Goal: Feedback & Contribution: Submit feedback/report problem

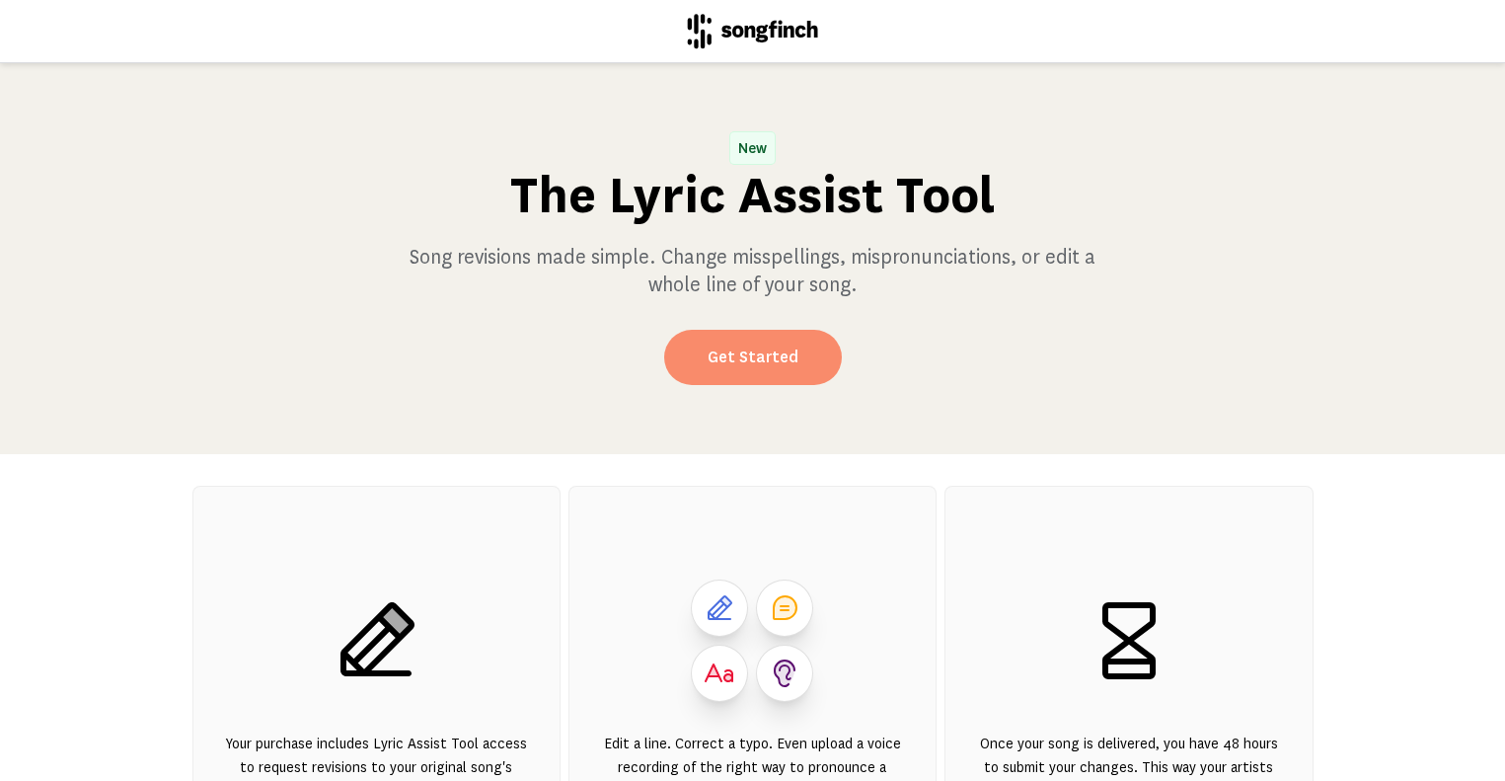
click at [772, 360] on link "Get Started" at bounding box center [753, 357] width 178 height 55
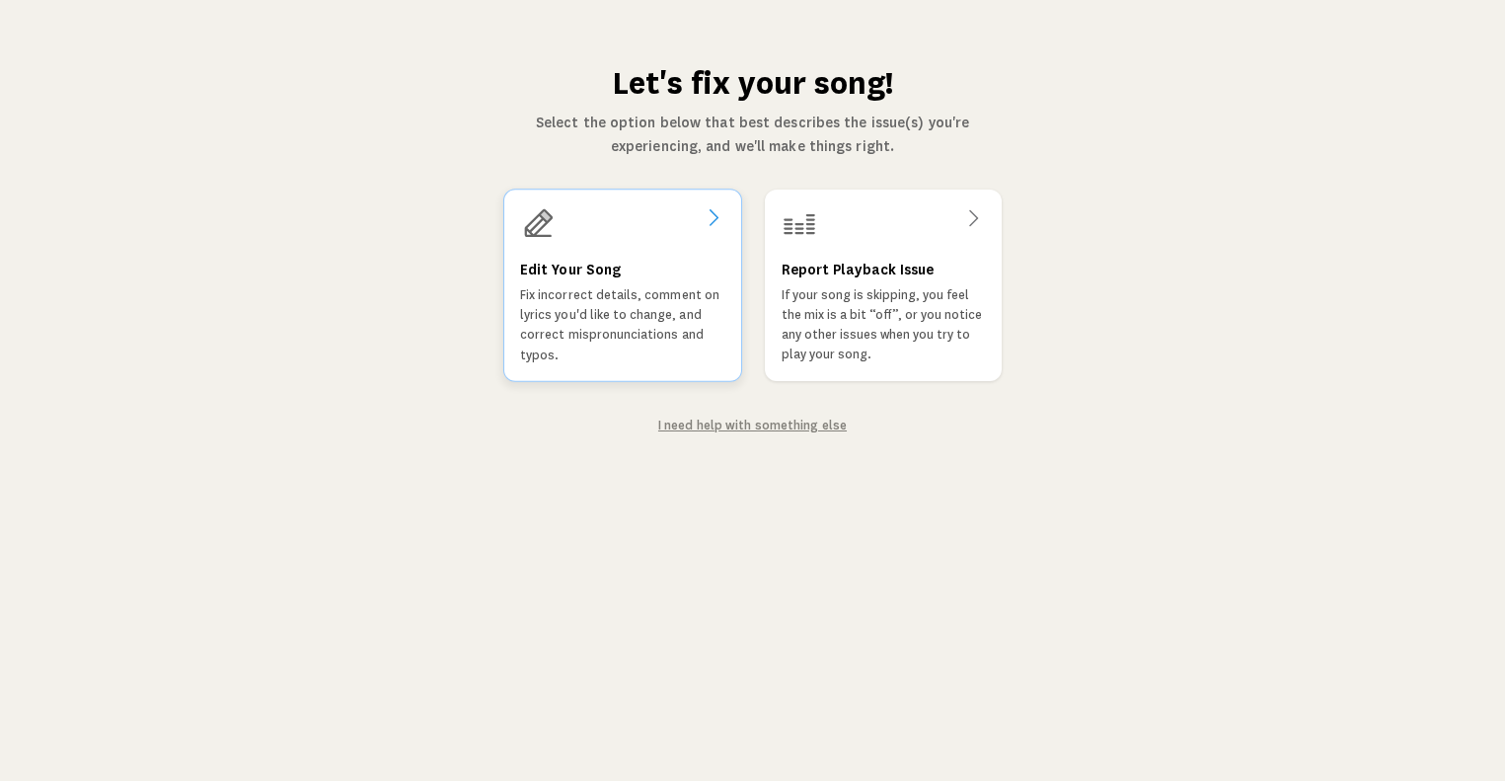
click at [689, 299] on p "Fix incorrect details, comment on lyrics you'd like to change, and correct misp…" at bounding box center [622, 325] width 205 height 80
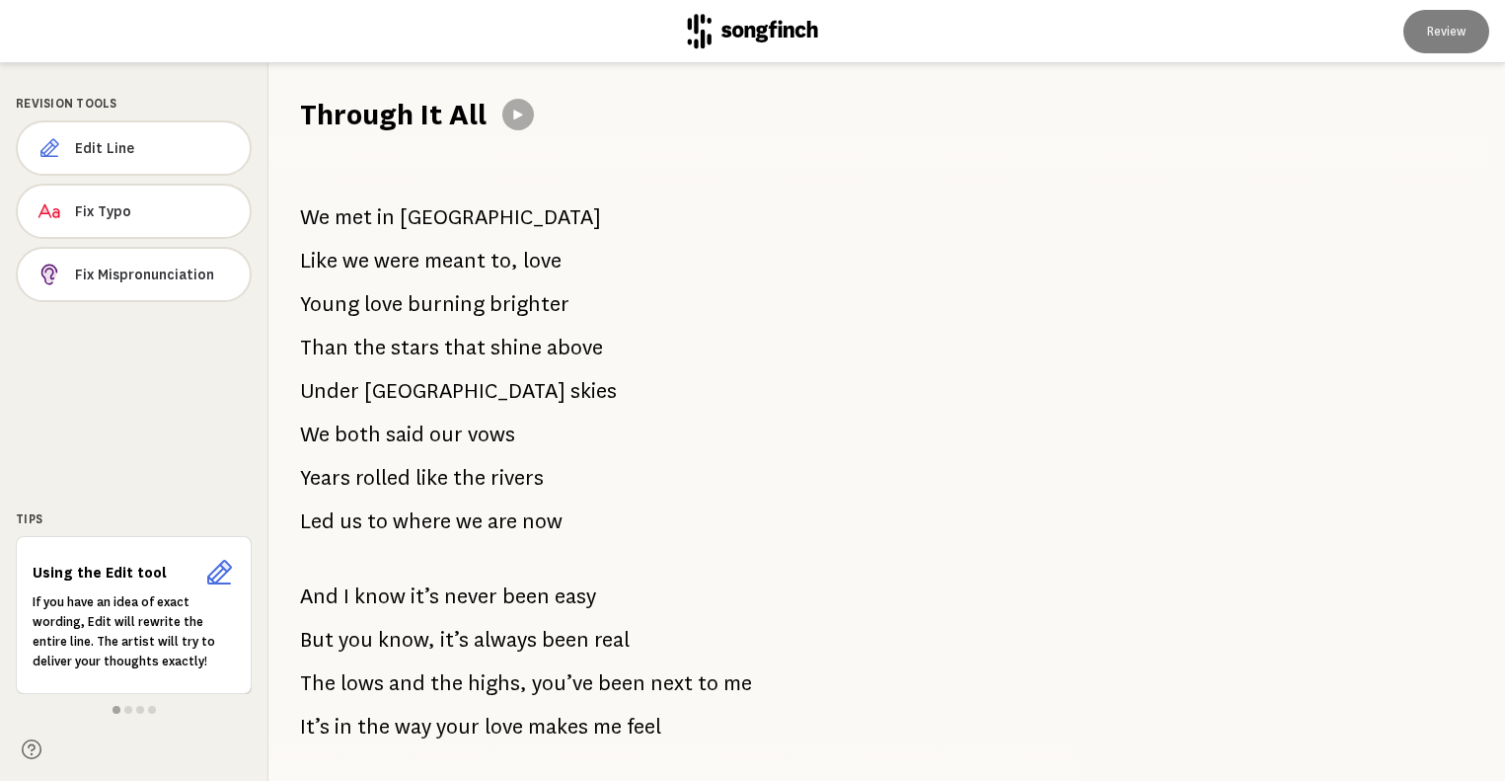
click at [304, 212] on span "We" at bounding box center [315, 216] width 30 height 39
click at [304, 219] on span "We" at bounding box center [315, 216] width 30 height 39
click at [128, 707] on span at bounding box center [128, 710] width 8 height 8
click at [140, 708] on span at bounding box center [140, 710] width 8 height 8
click at [152, 713] on span at bounding box center [152, 710] width 8 height 8
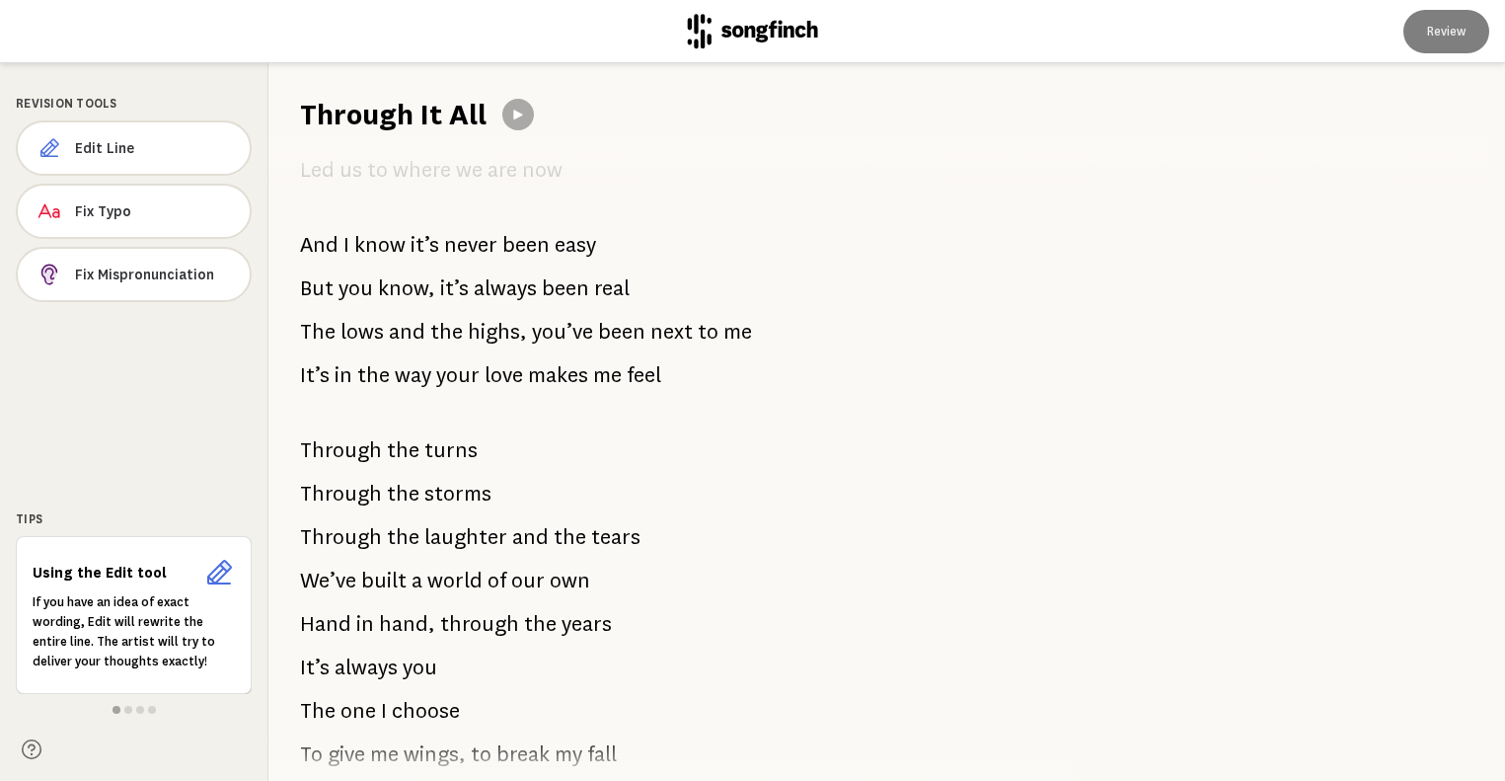
scroll to position [349, 0]
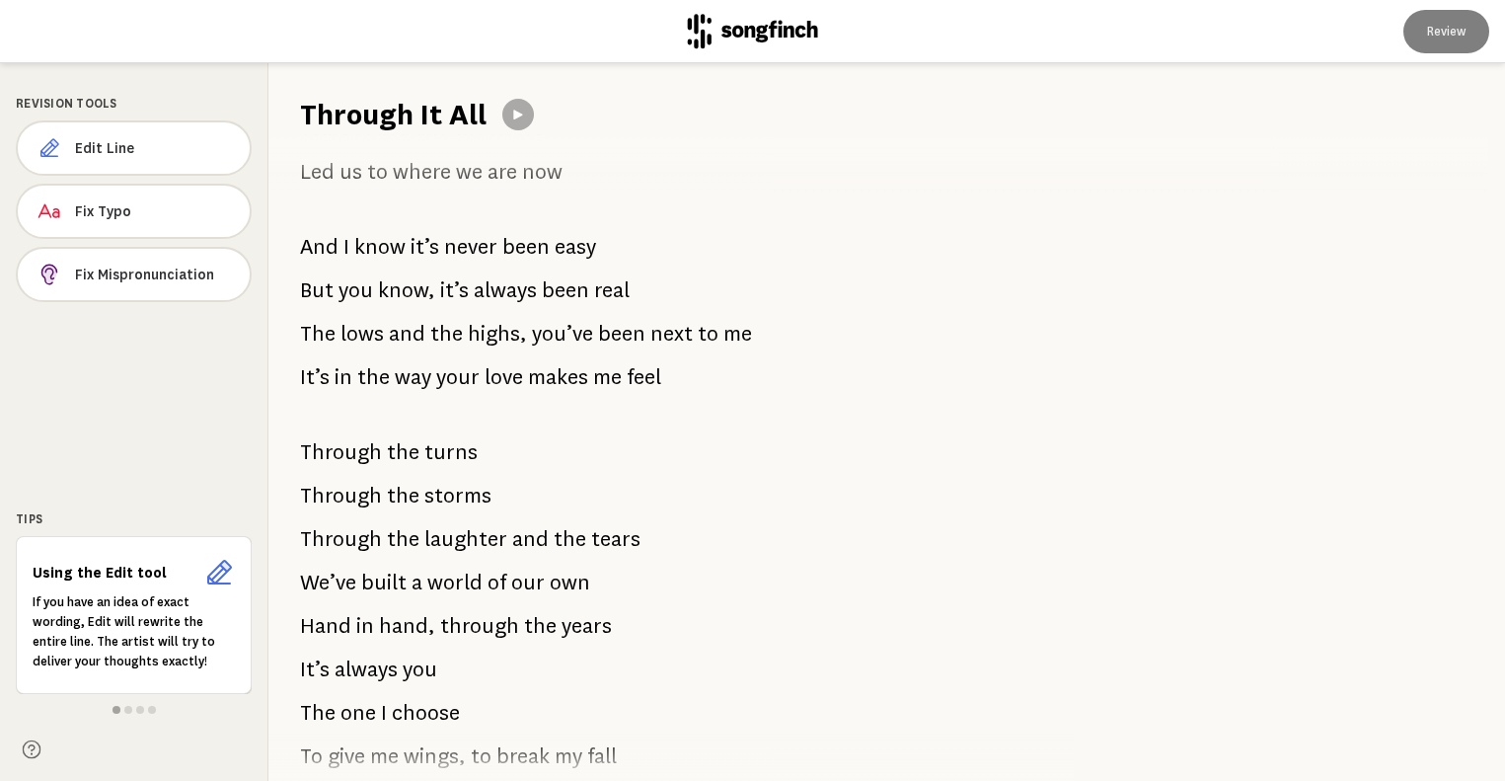
click at [34, 751] on icon at bounding box center [32, 749] width 19 height 19
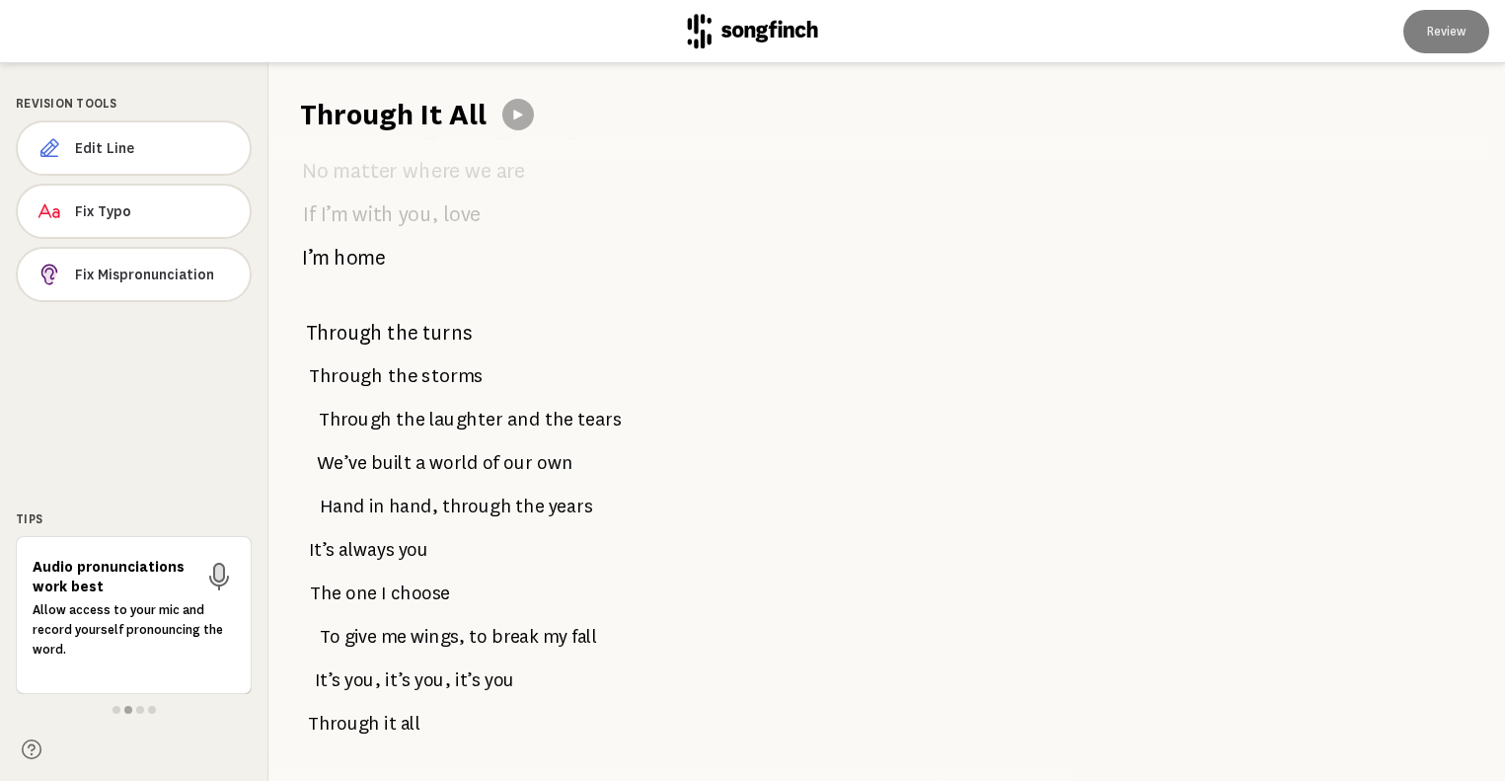
scroll to position [2264, 0]
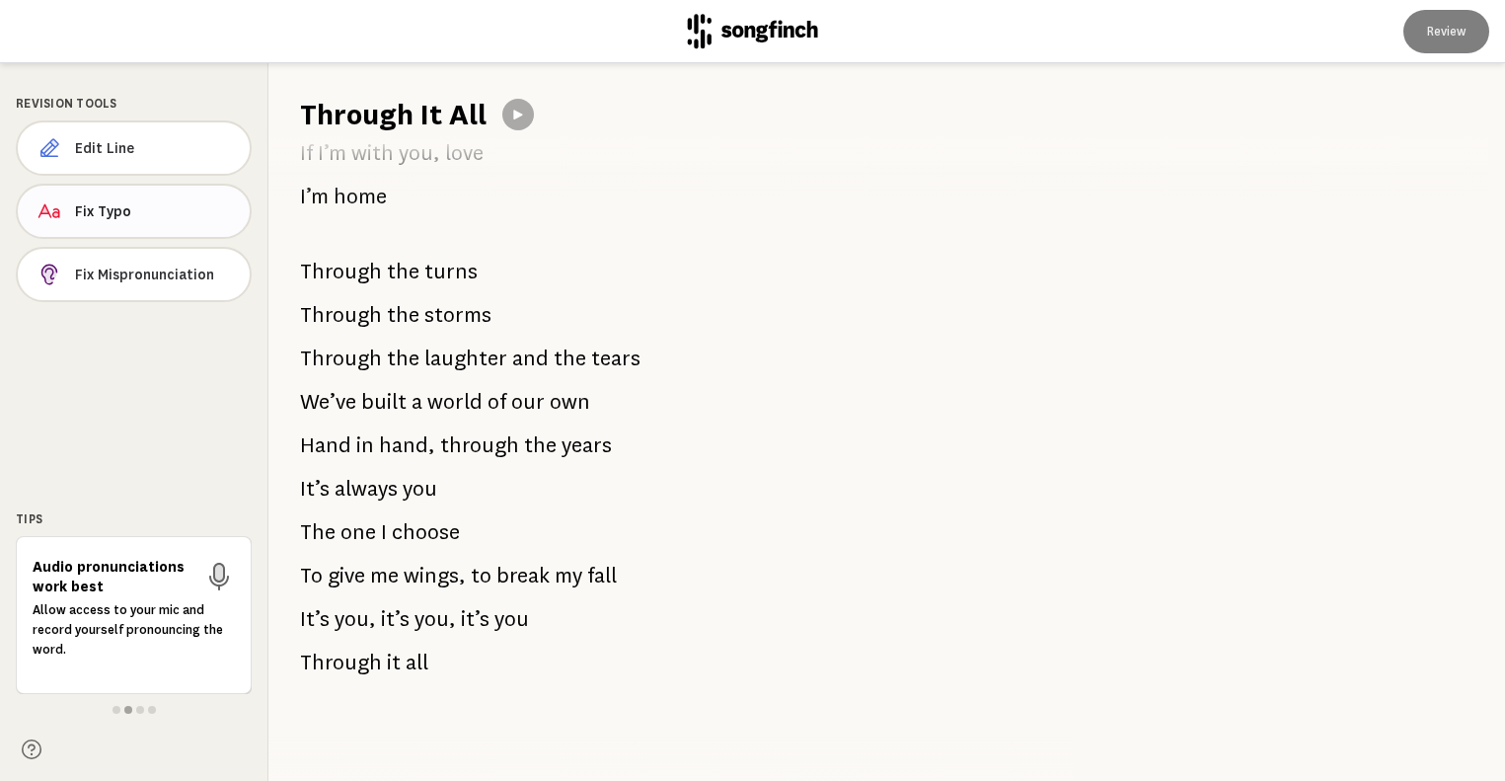
click at [170, 224] on button "Fix Typo" at bounding box center [134, 211] width 236 height 55
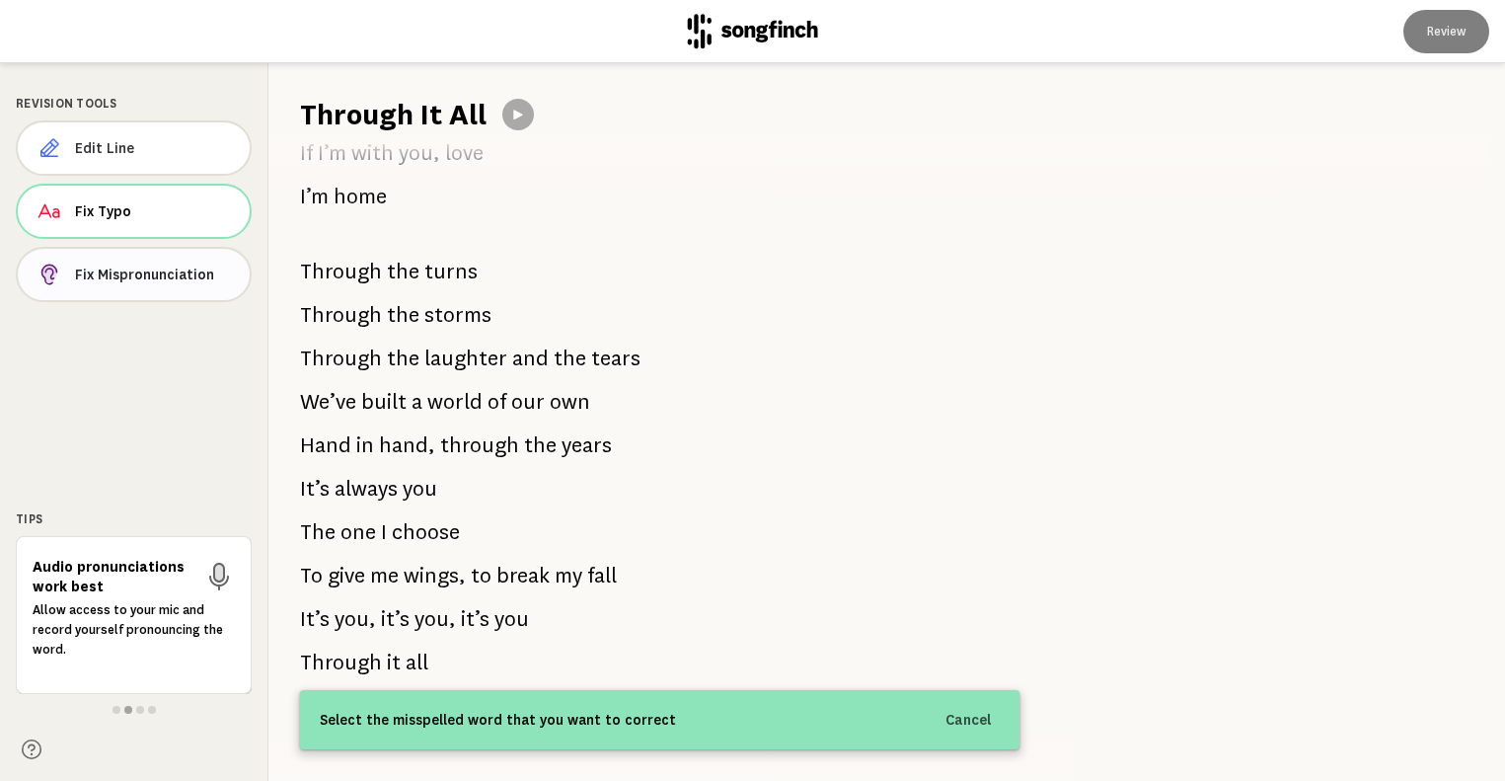
click at [171, 278] on span "Fix Mispronunciation" at bounding box center [154, 275] width 159 height 20
click at [153, 156] on span "Edit Line" at bounding box center [155, 148] width 158 height 20
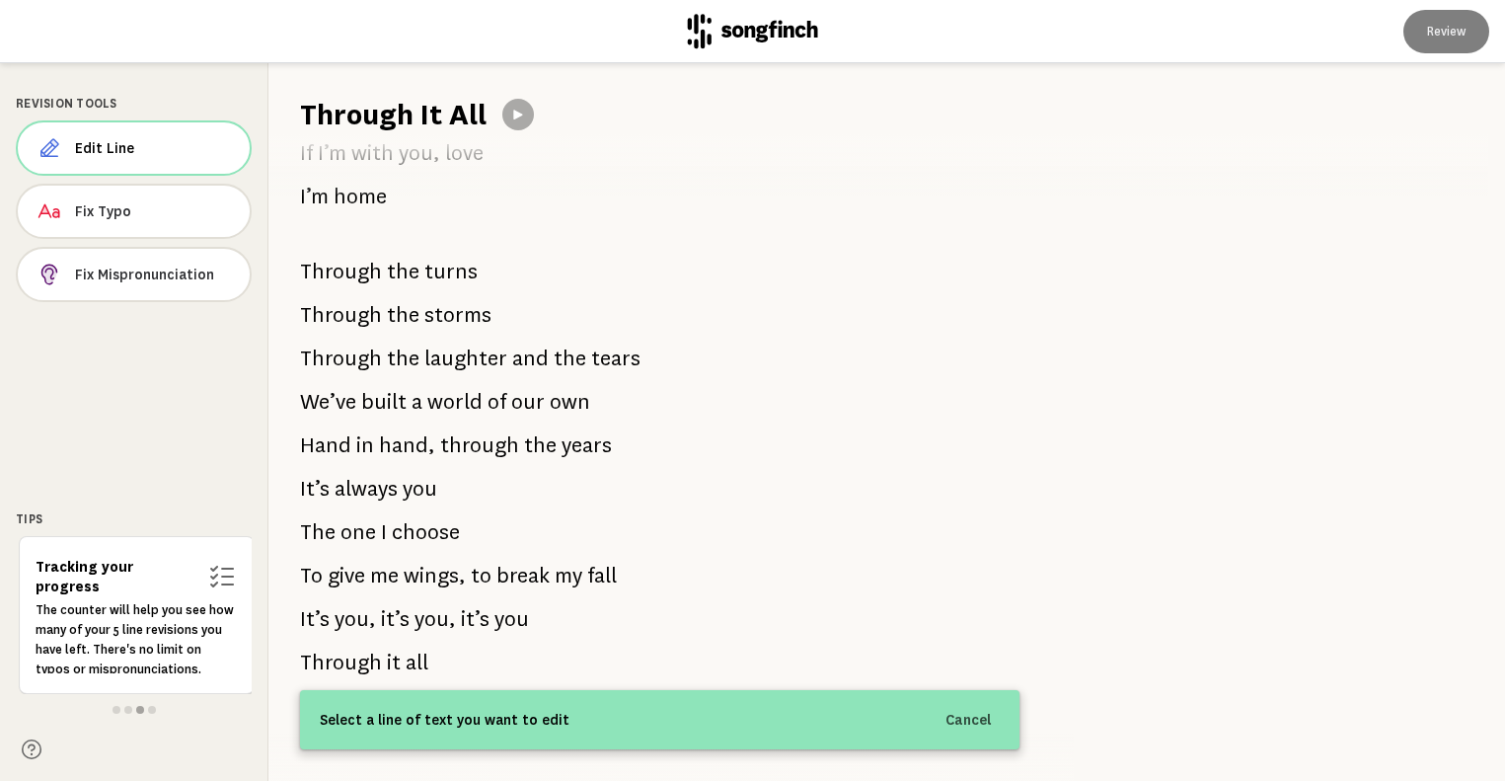
click at [199, 413] on div "Revision Tools Edit Line Fix Typo Fix Mispronunciation Tips Audio pronunciation…" at bounding box center [134, 422] width 269 height 718
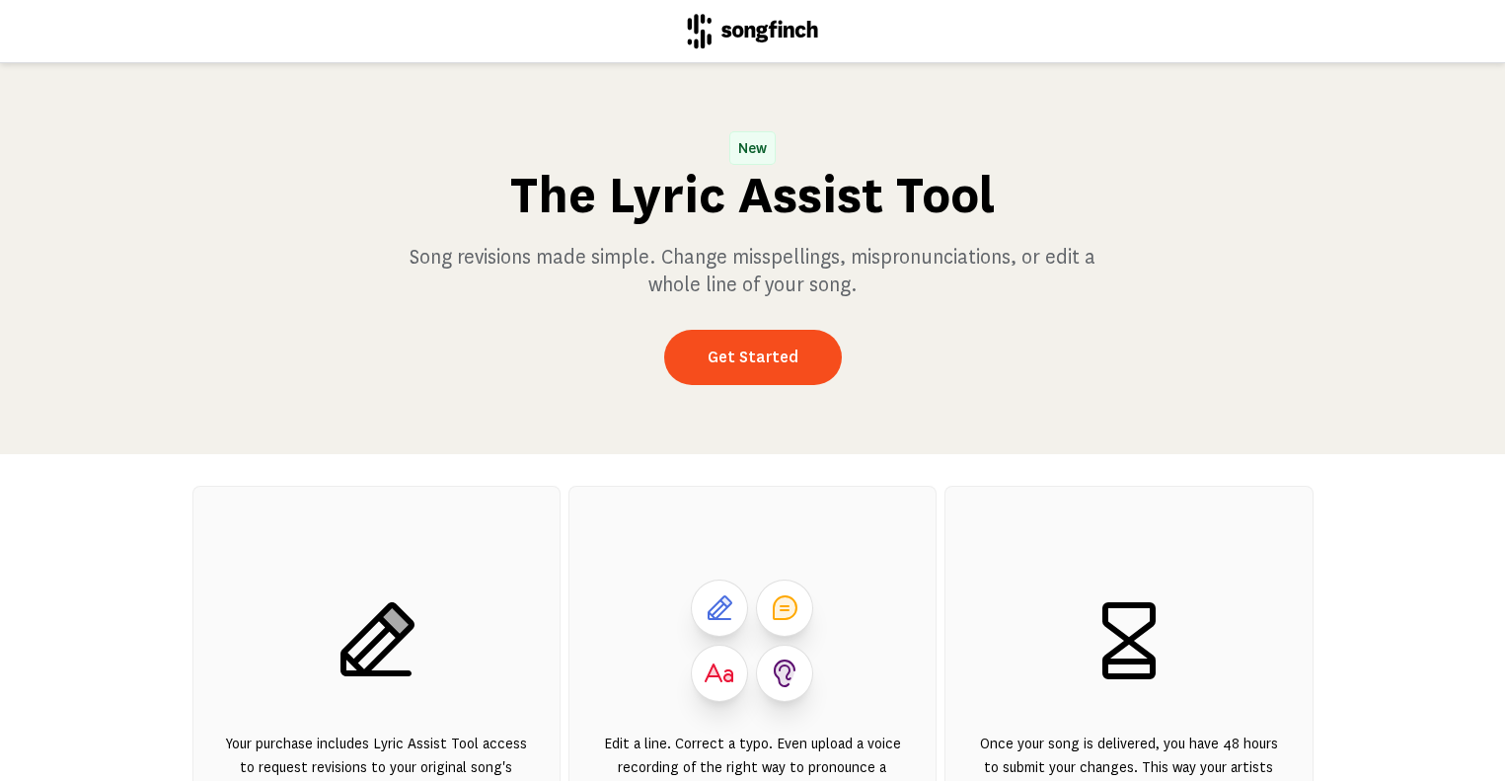
click at [760, 147] on span "New" at bounding box center [753, 148] width 44 height 32
click at [756, 351] on link "Get Started" at bounding box center [753, 357] width 178 height 55
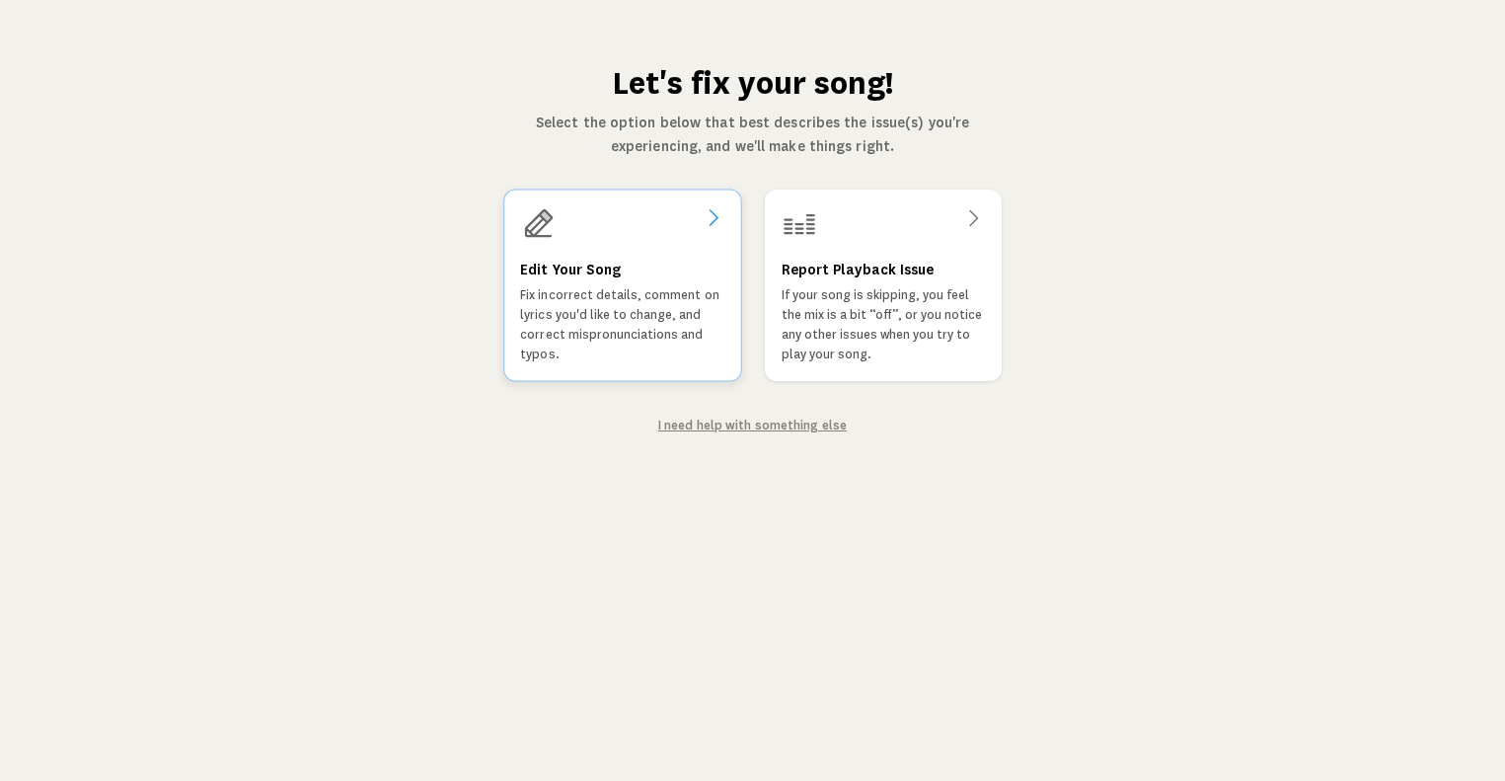
click at [710, 212] on icon at bounding box center [713, 217] width 24 height 24
click at [692, 427] on link "I need help with something else" at bounding box center [752, 426] width 189 height 14
click at [628, 325] on p "Fix incorrect details, comment on lyrics you'd like to change, and correct misp…" at bounding box center [621, 325] width 205 height 80
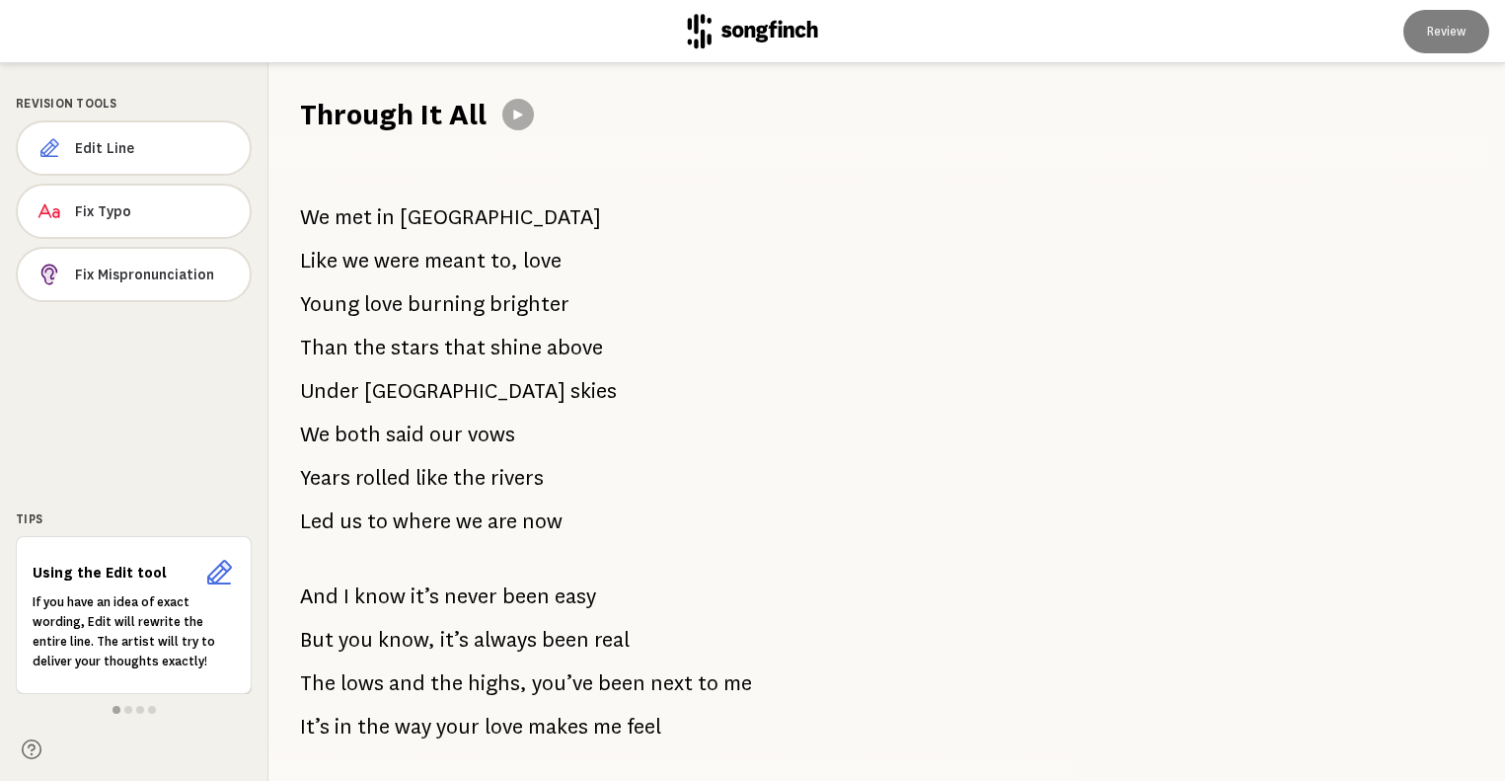
click at [479, 218] on span "[GEOGRAPHIC_DATA]" at bounding box center [500, 216] width 201 height 39
click at [160, 156] on span "Edit Line" at bounding box center [154, 148] width 159 height 20
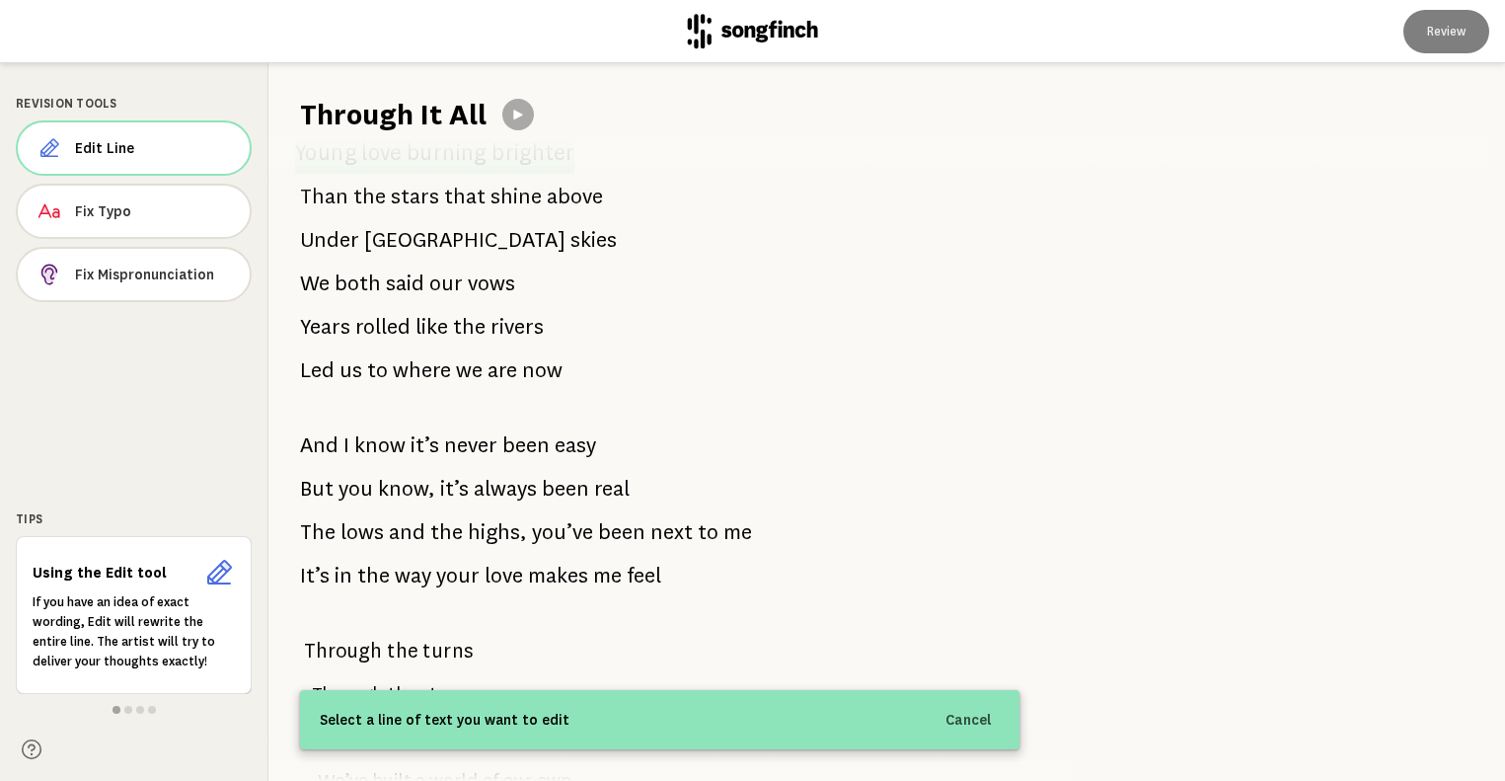
scroll to position [272, 0]
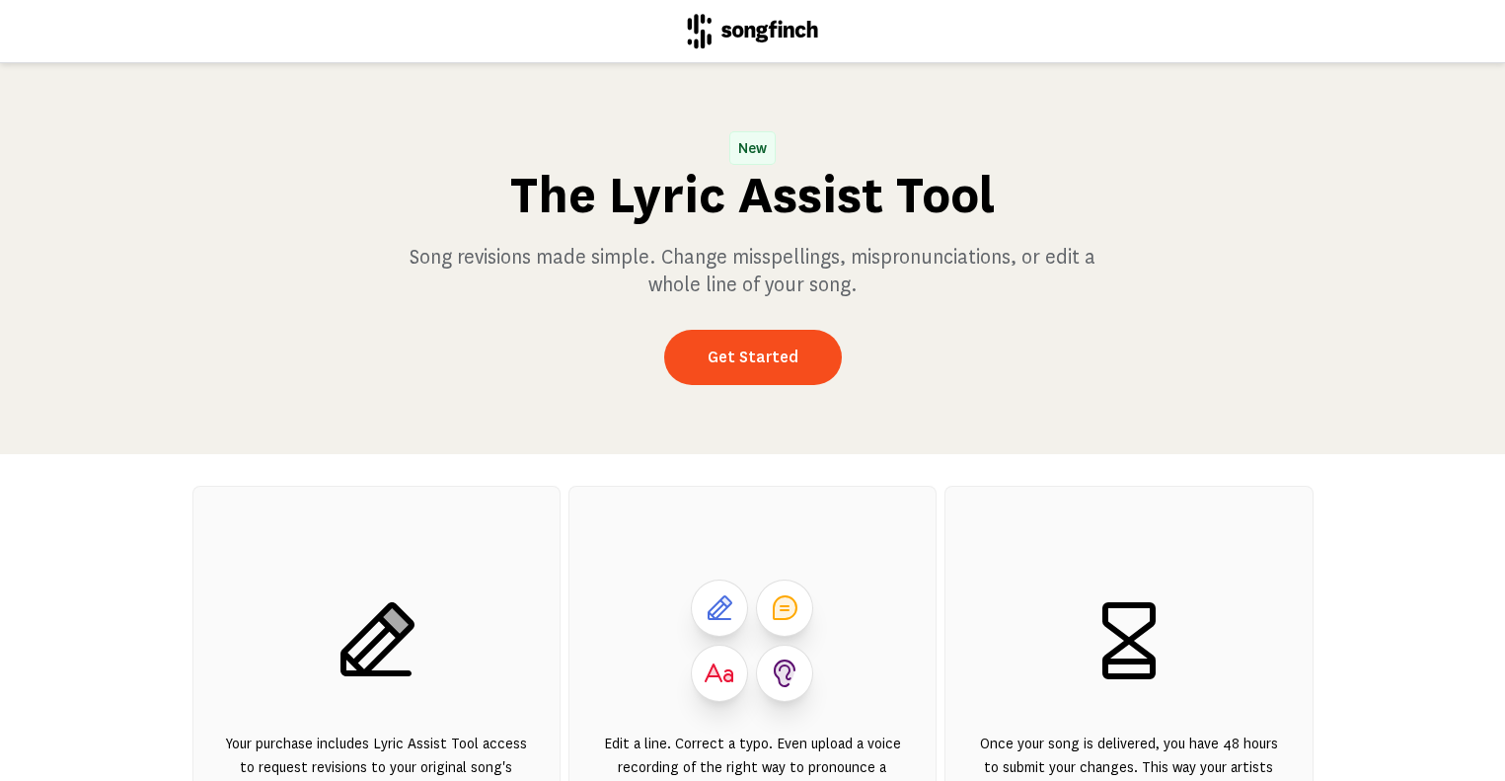
click at [789, 593] on icon at bounding box center [785, 608] width 32 height 32
click at [779, 364] on link "Get Started" at bounding box center [753, 357] width 178 height 55
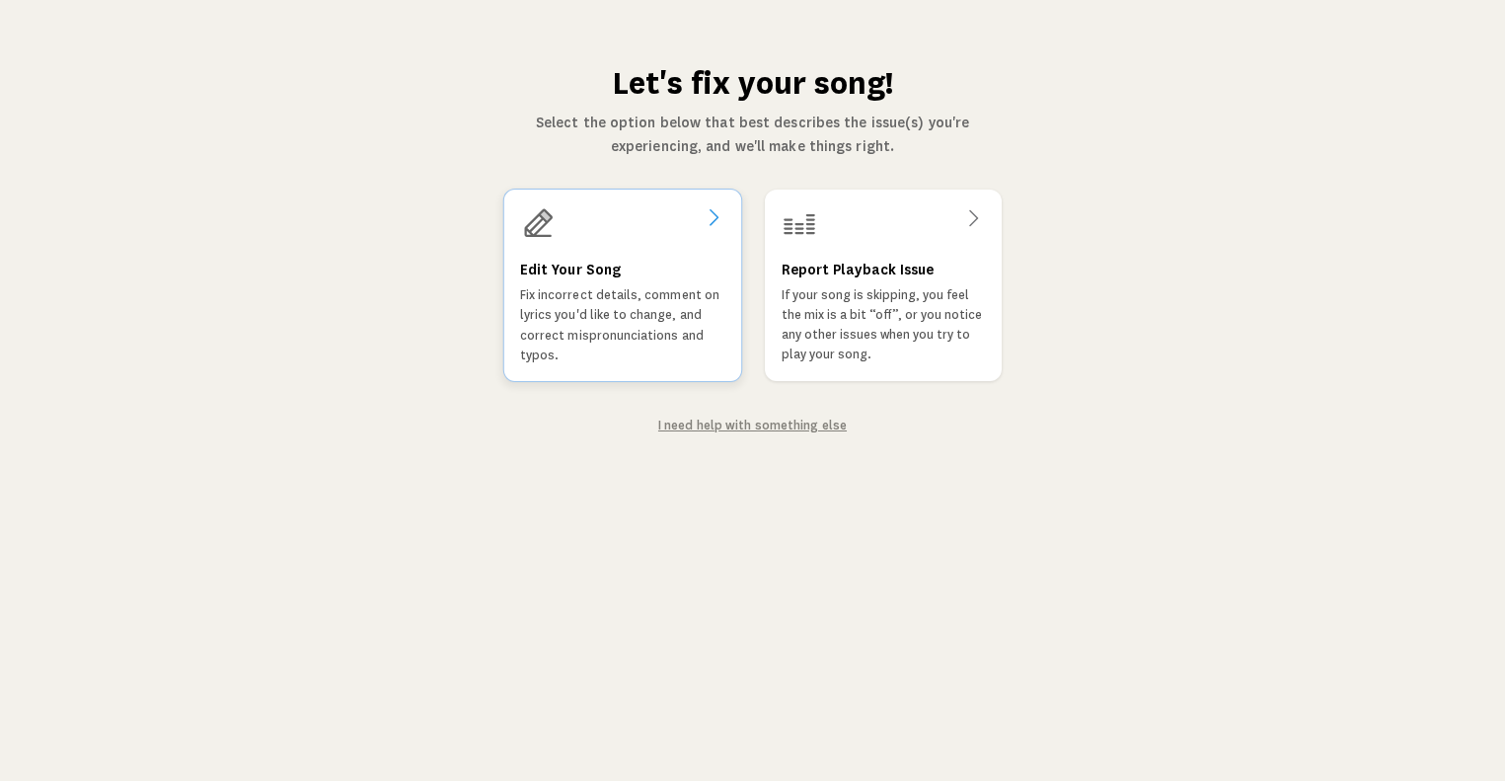
click at [664, 333] on p "Fix incorrect details, comment on lyrics you'd like to change, and correct misp…" at bounding box center [621, 325] width 205 height 80
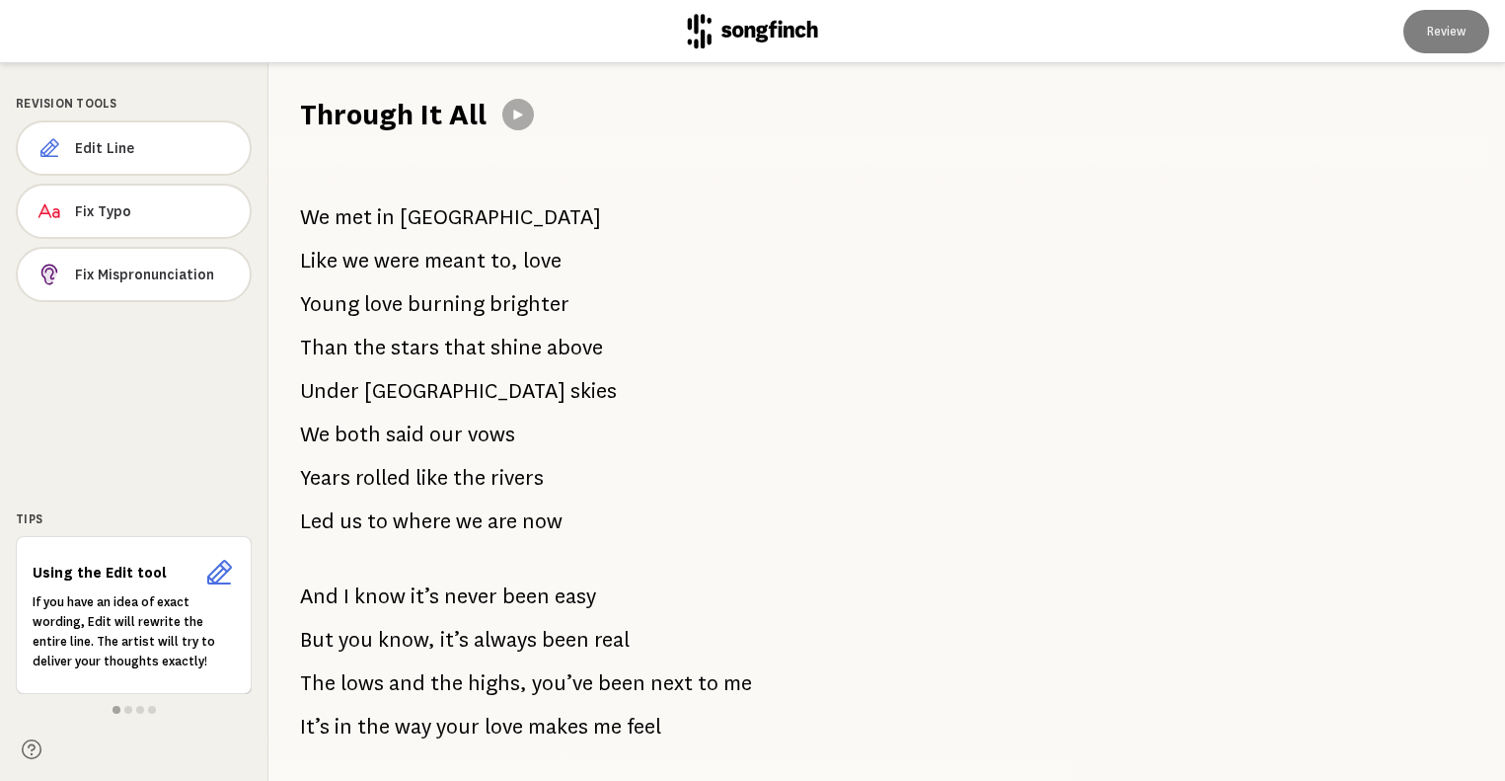
click at [551, 521] on span "now" at bounding box center [542, 520] width 40 height 39
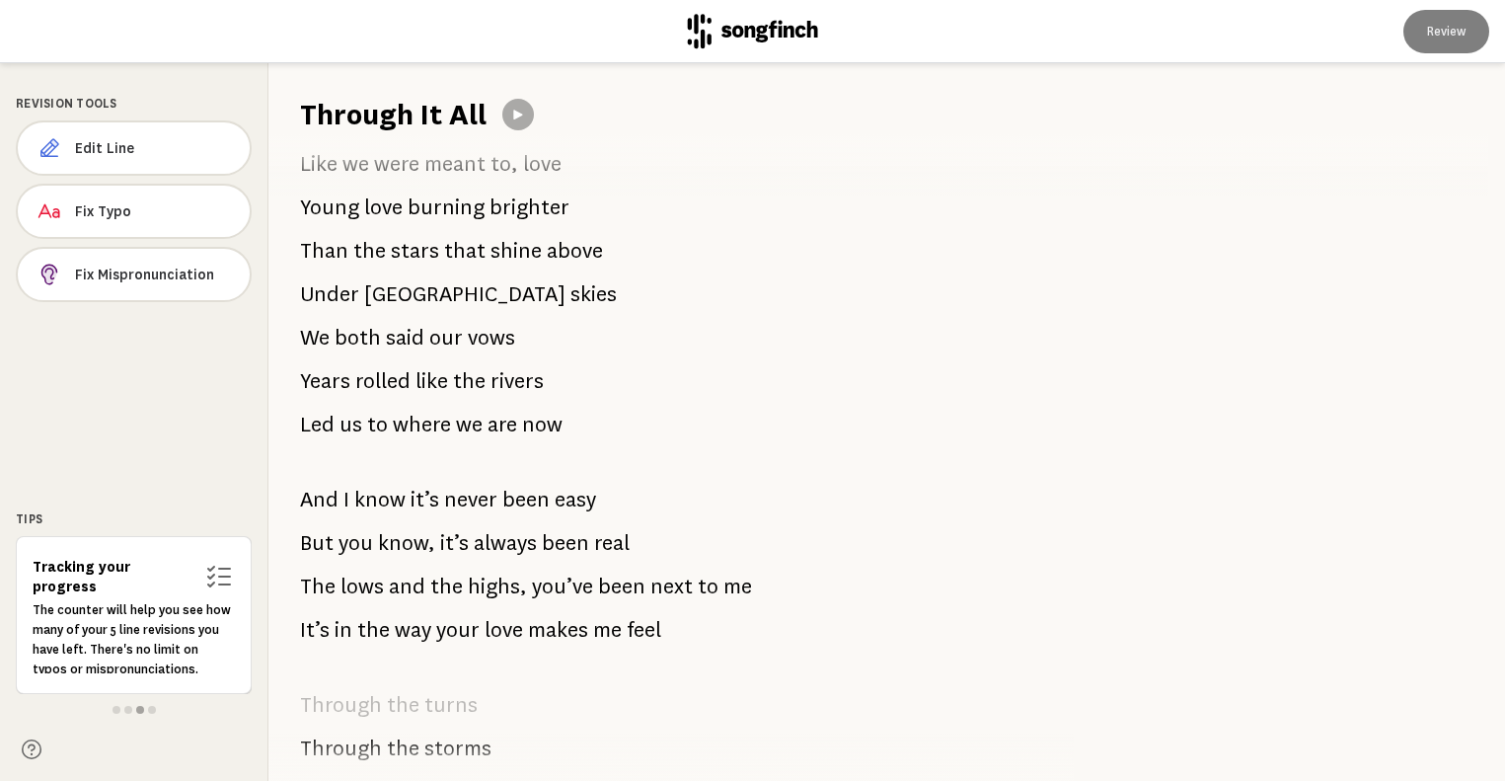
scroll to position [122, 0]
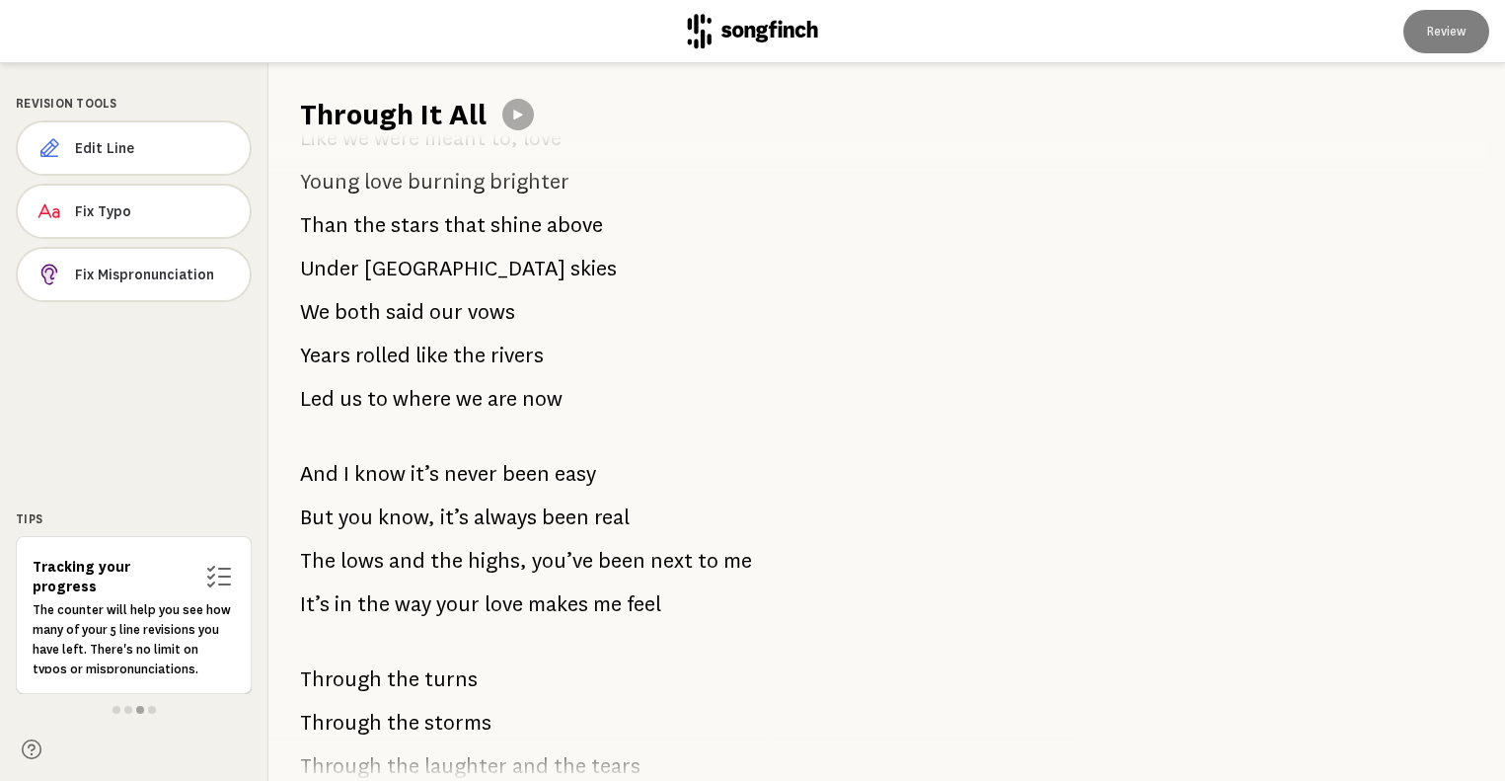
click at [151, 713] on span at bounding box center [152, 710] width 8 height 8
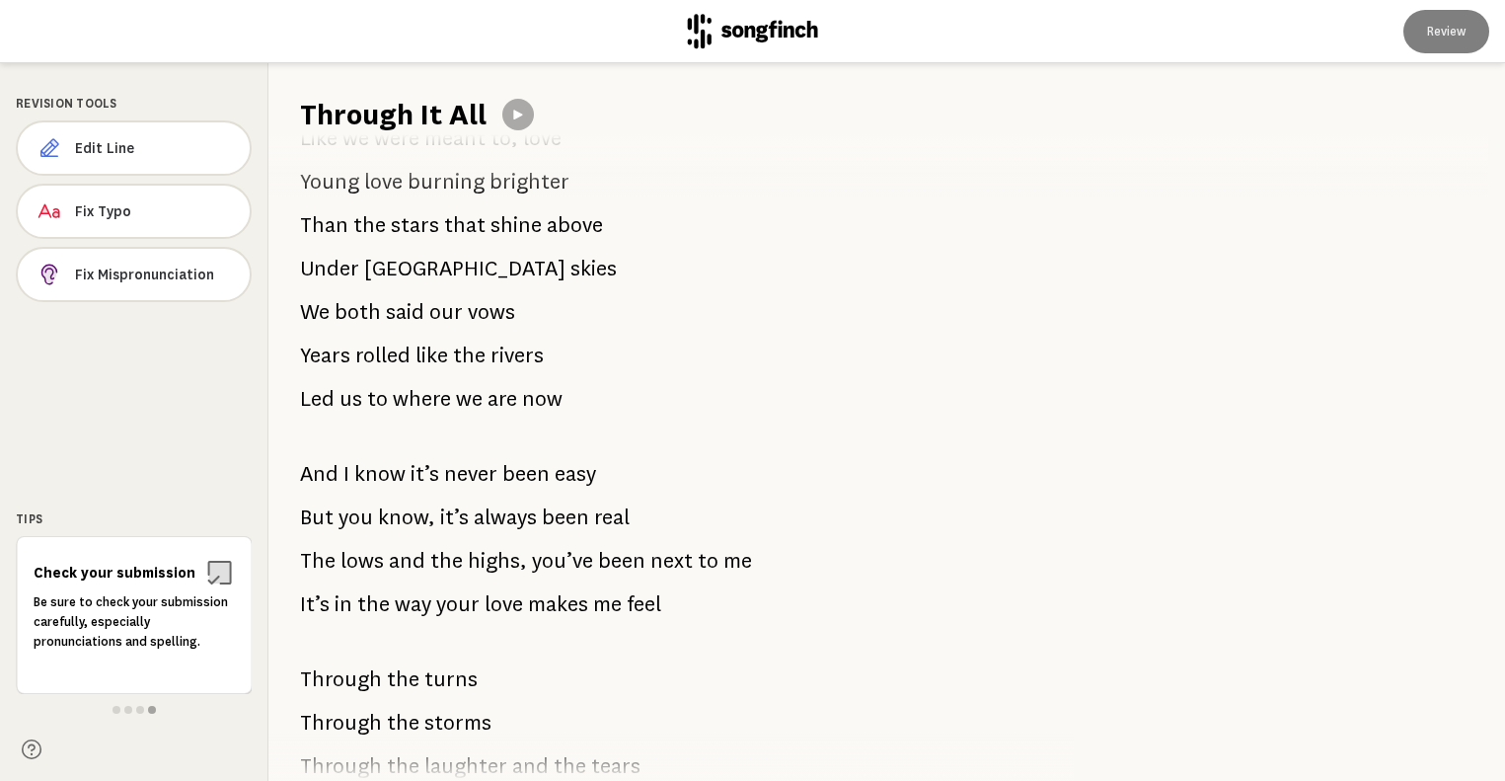
click at [35, 750] on icon at bounding box center [32, 749] width 20 height 20
click at [1115, 270] on div at bounding box center [1278, 422] width 454 height 718
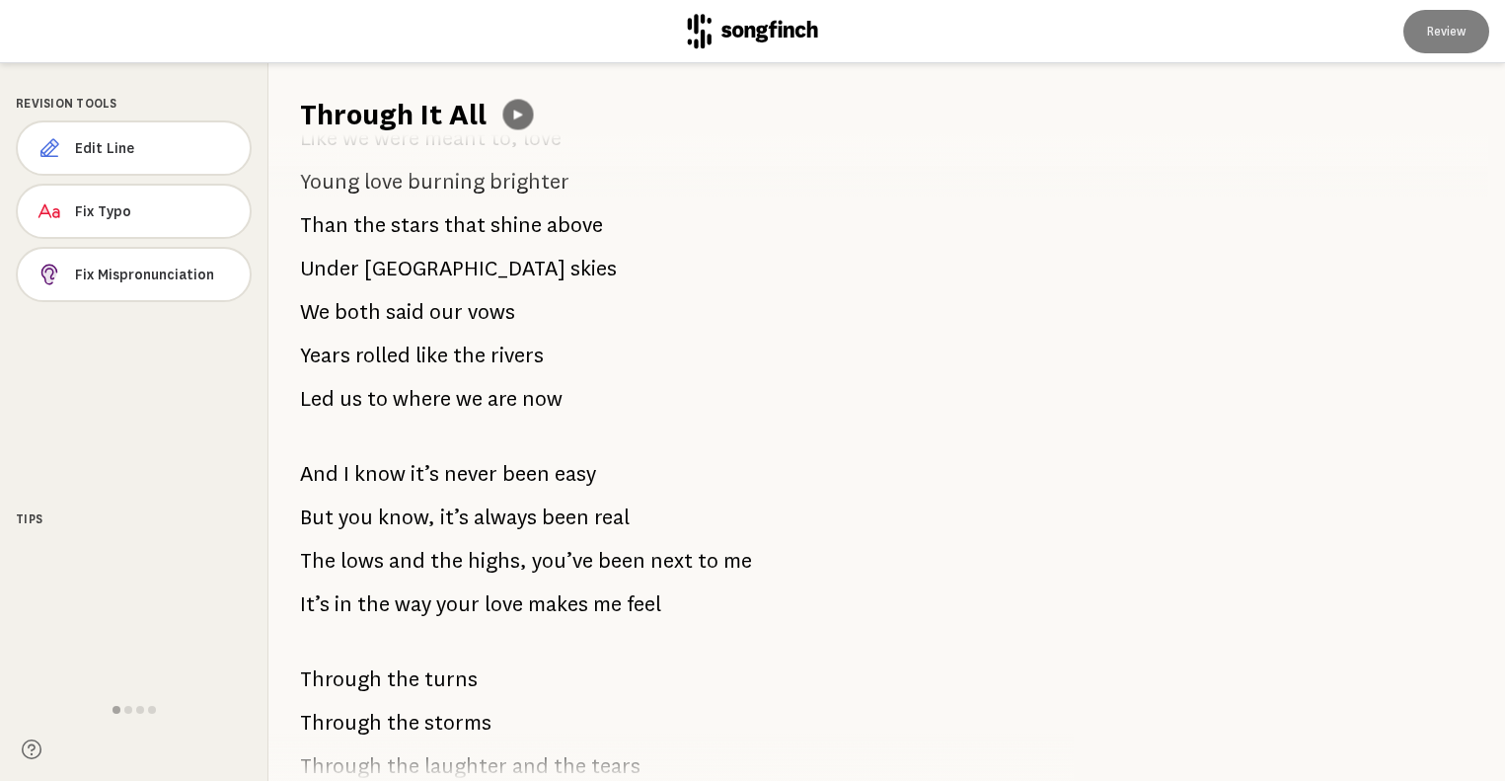
click at [516, 114] on icon at bounding box center [517, 114] width 9 height 9
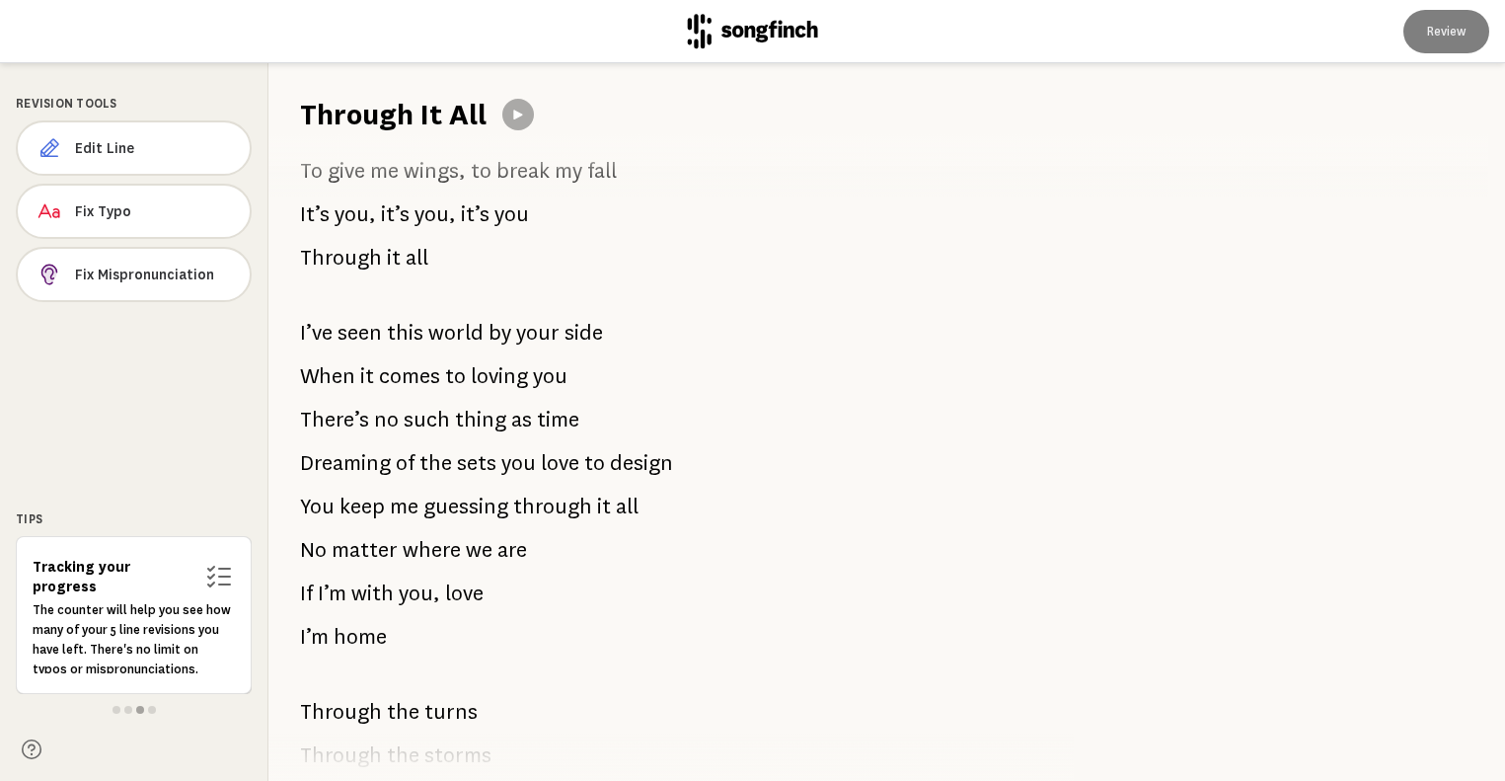
scroll to position [1825, 0]
click at [520, 109] on icon at bounding box center [518, 115] width 16 height 16
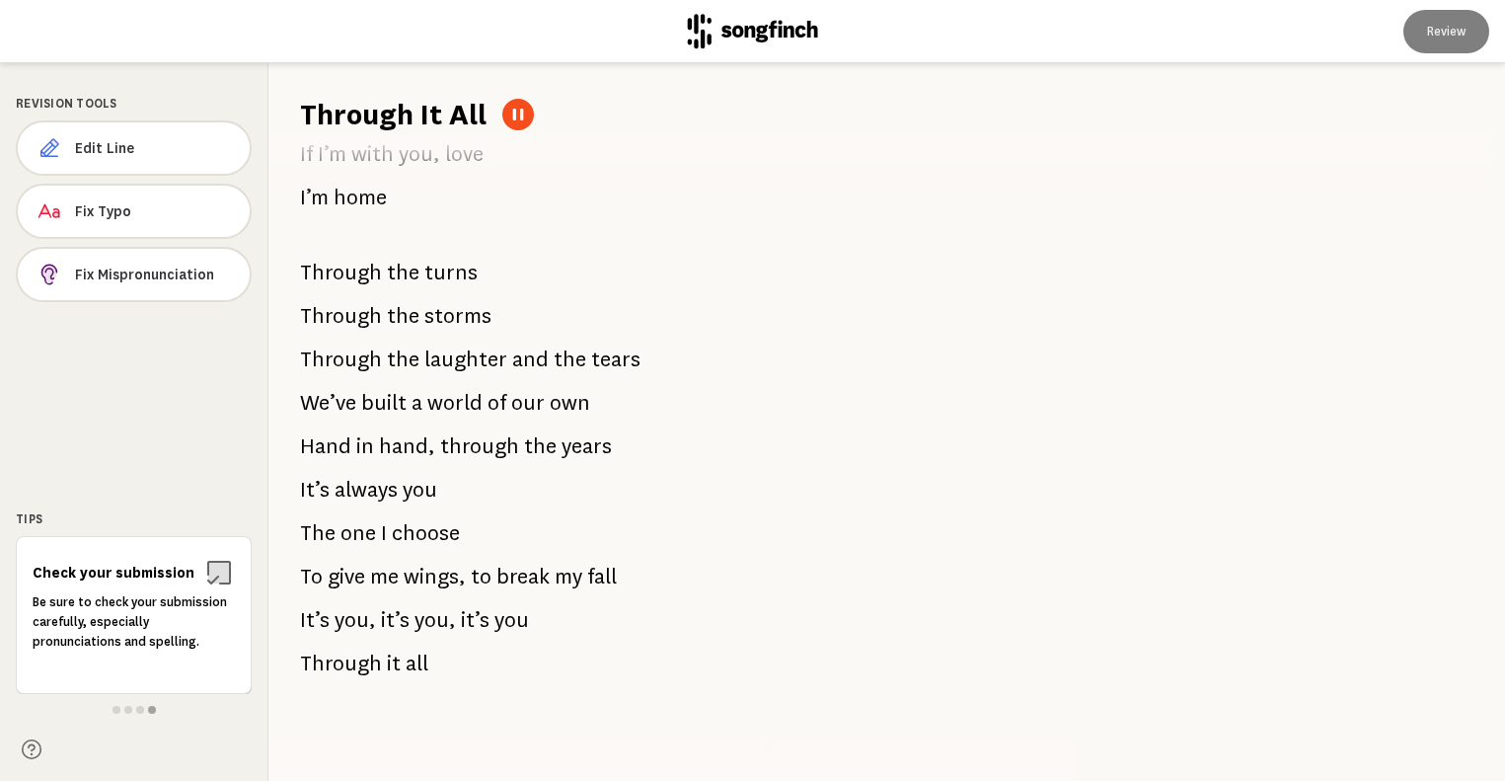
scroll to position [2264, 0]
click at [516, 116] on icon at bounding box center [518, 115] width 16 height 16
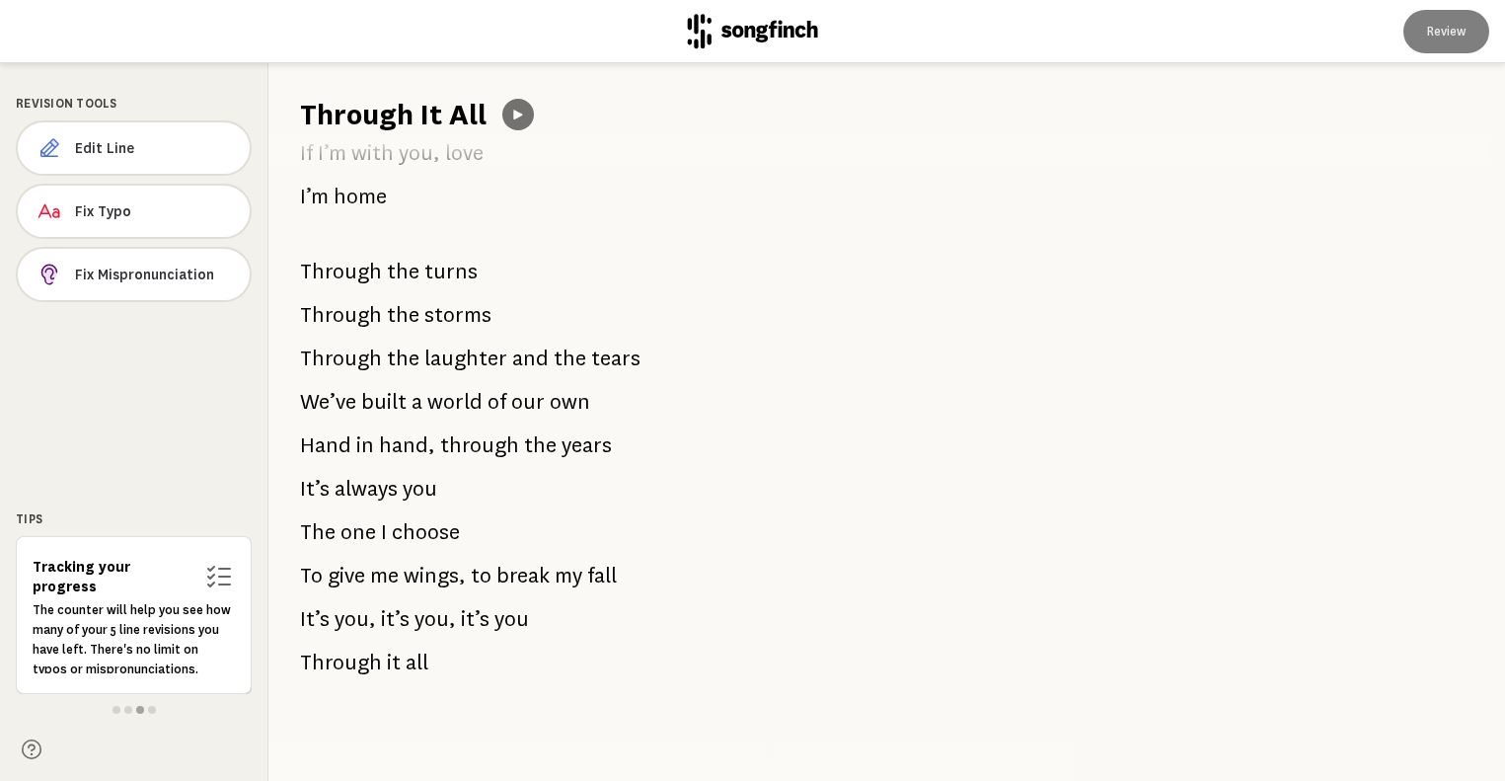
click at [513, 114] on icon at bounding box center [517, 115] width 9 height 10
